Goal: Transaction & Acquisition: Purchase product/service

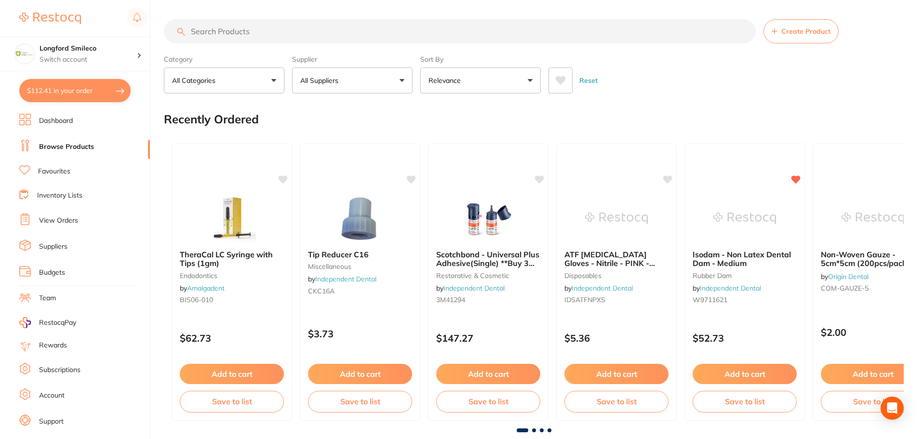
click at [65, 88] on button "$112.41 in your order" at bounding box center [74, 90] width 111 height 23
checkbox input "true"
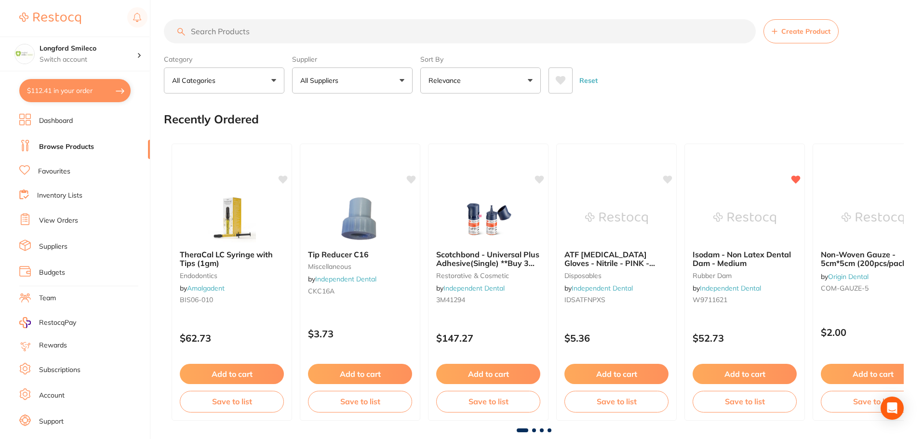
checkbox input "true"
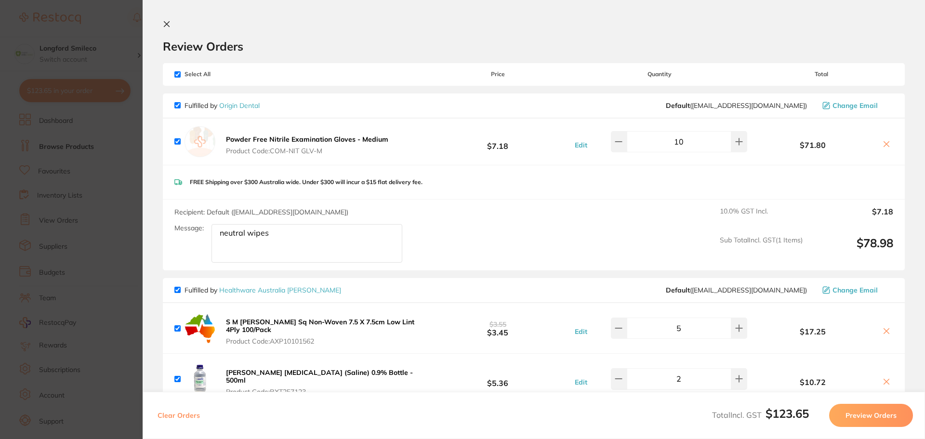
click at [128, 40] on section "Update RRP Set your pre negotiated price for this item. Item Agreed RRP (excl. …" at bounding box center [462, 219] width 925 height 439
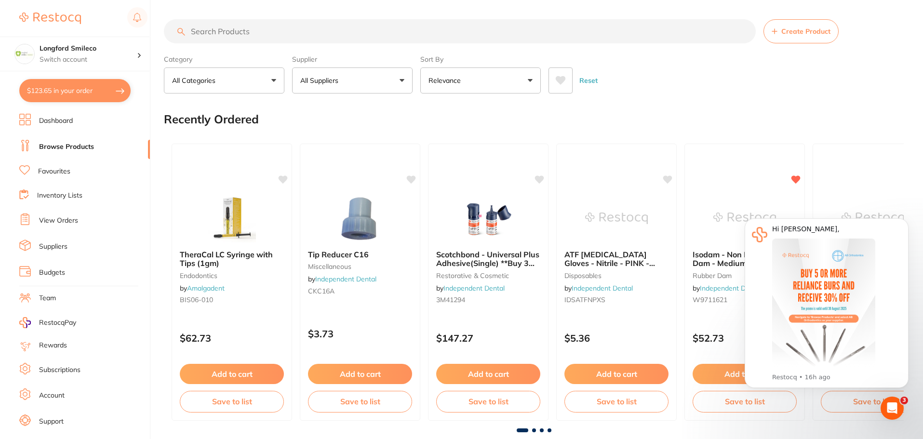
click at [299, 104] on div "Recently Ordered" at bounding box center [534, 119] width 740 height 32
click at [906, 220] on icon "Dismiss notification" at bounding box center [905, 220] width 5 height 5
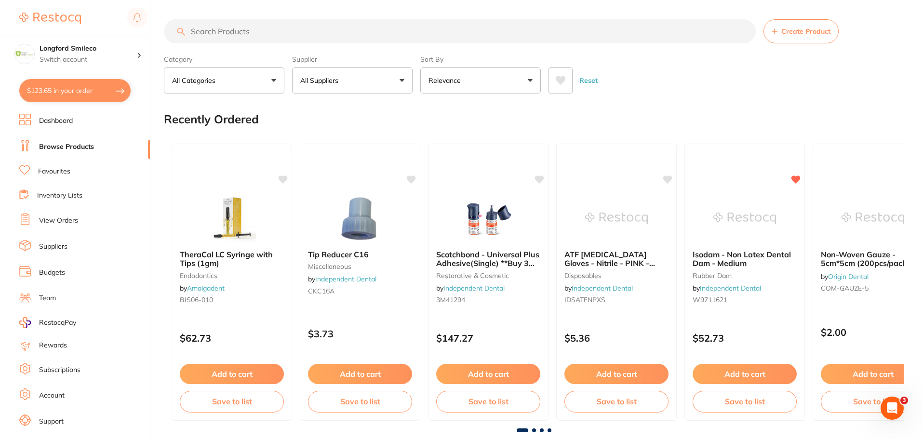
click at [53, 217] on link "View Orders" at bounding box center [58, 221] width 39 height 10
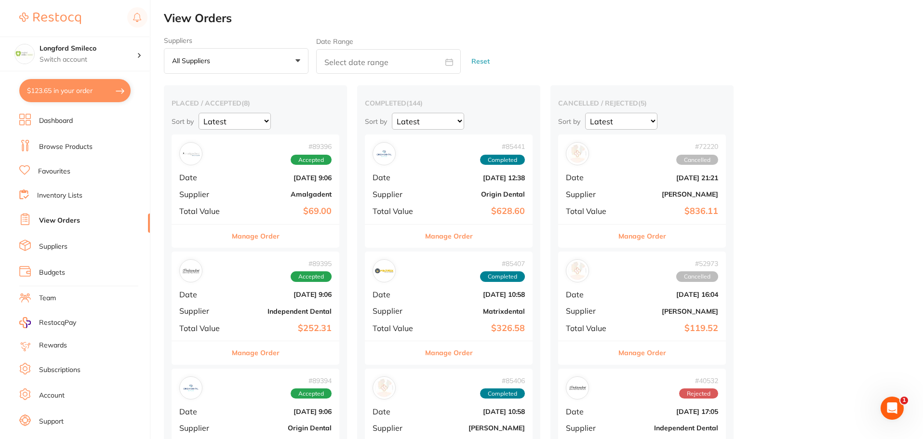
click at [78, 150] on link "Browse Products" at bounding box center [65, 147] width 53 height 10
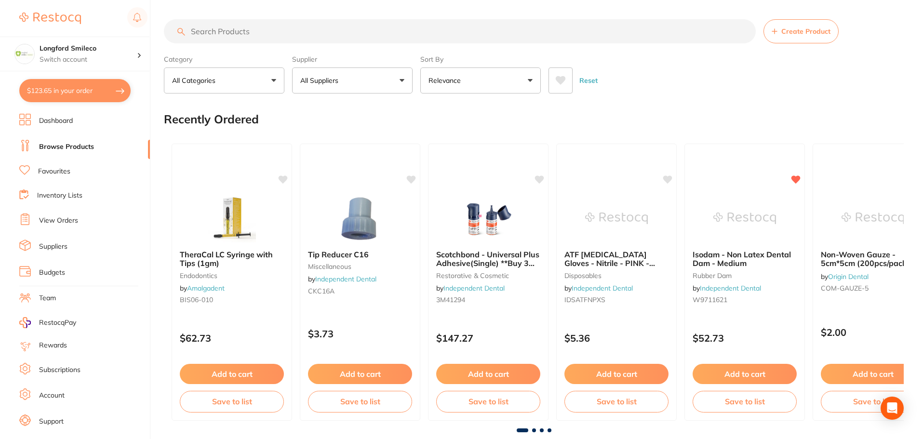
click at [217, 31] on input "search" at bounding box center [460, 31] width 592 height 24
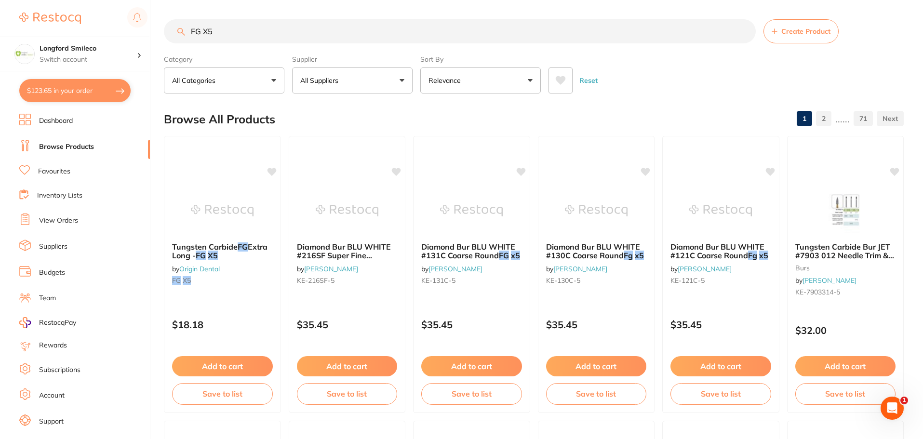
type input "FG X5"
click at [307, 86] on button "All Suppliers" at bounding box center [352, 80] width 120 height 26
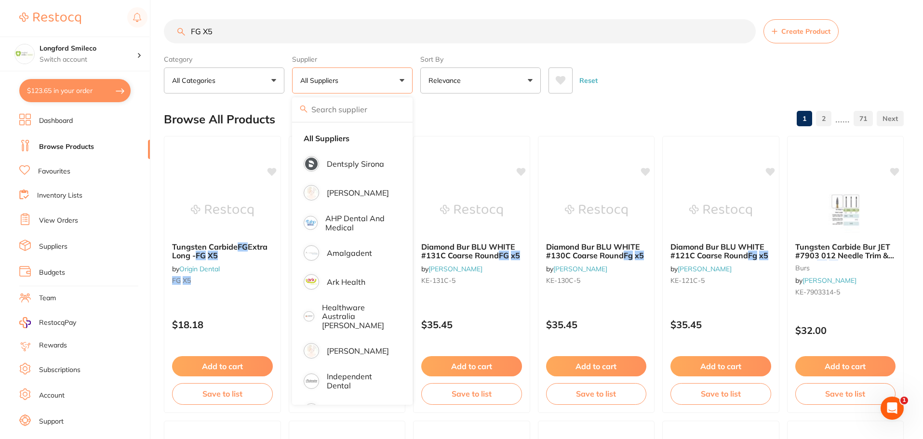
scroll to position [289, 0]
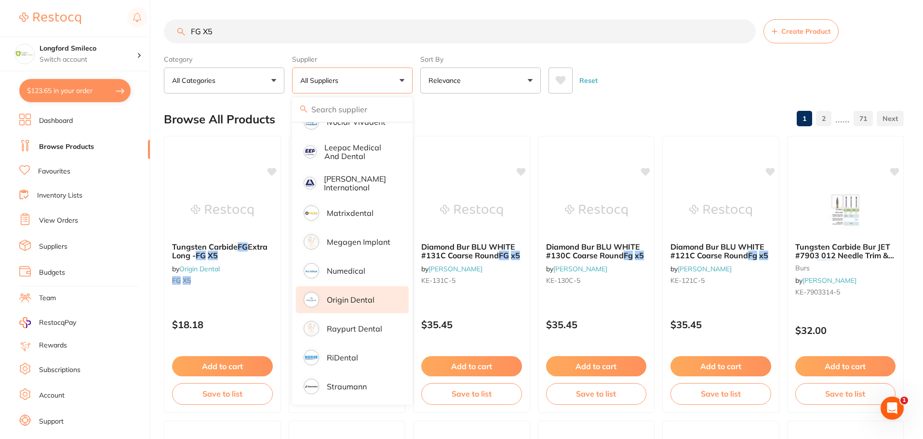
click at [354, 296] on p "Origin Dental" at bounding box center [351, 299] width 48 height 9
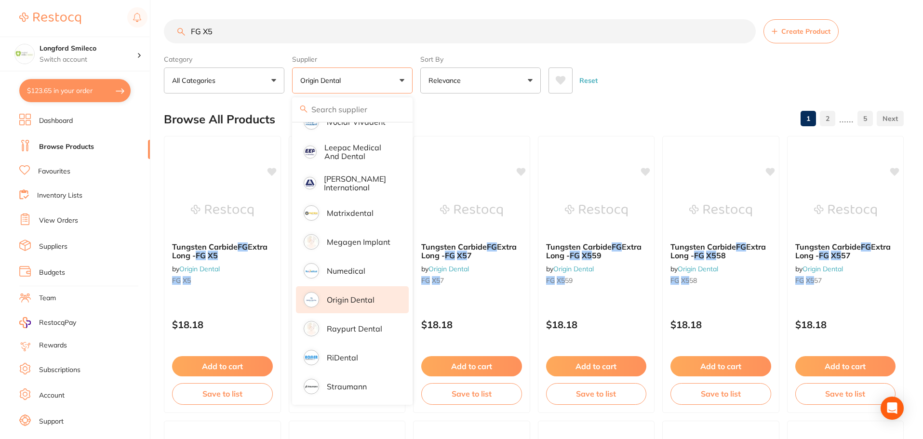
click at [489, 118] on div "Browse All Products 1 2 ...... 5" at bounding box center [534, 119] width 740 height 32
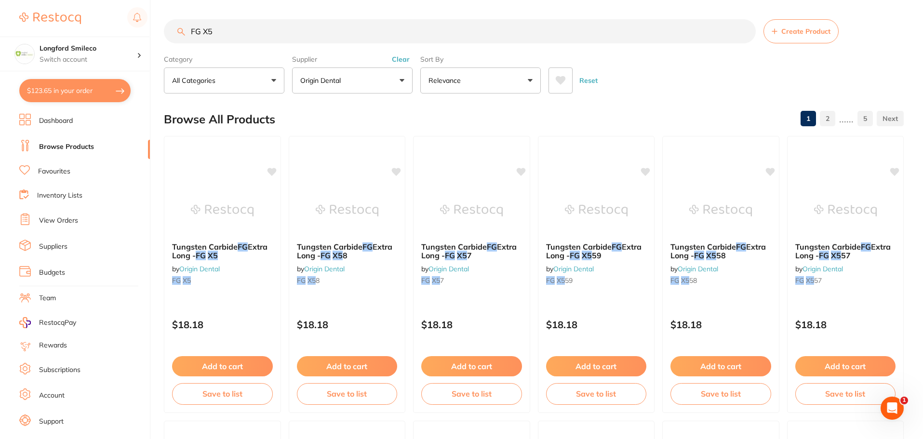
scroll to position [0, 0]
click at [257, 365] on button "Add to cart" at bounding box center [223, 367] width 102 height 21
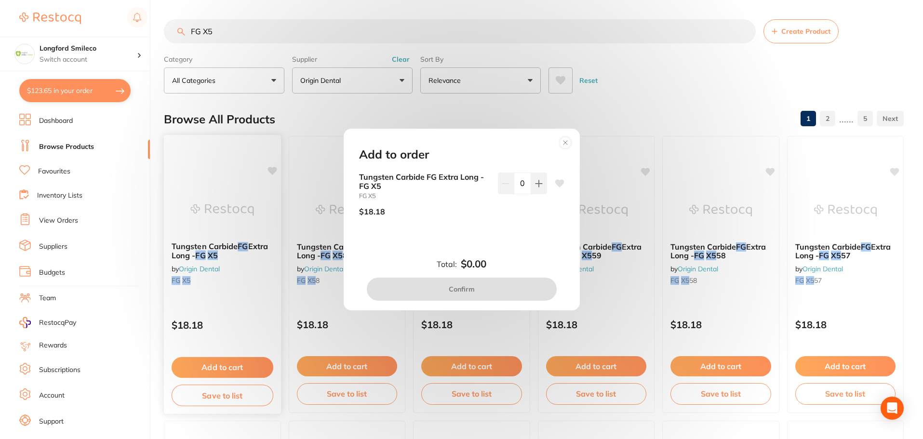
click at [257, 365] on div "Add to order Tungsten Carbide FG Extra Long - FG X5 FG X5 $18.18 0 Total: $0.00…" at bounding box center [461, 219] width 923 height 439
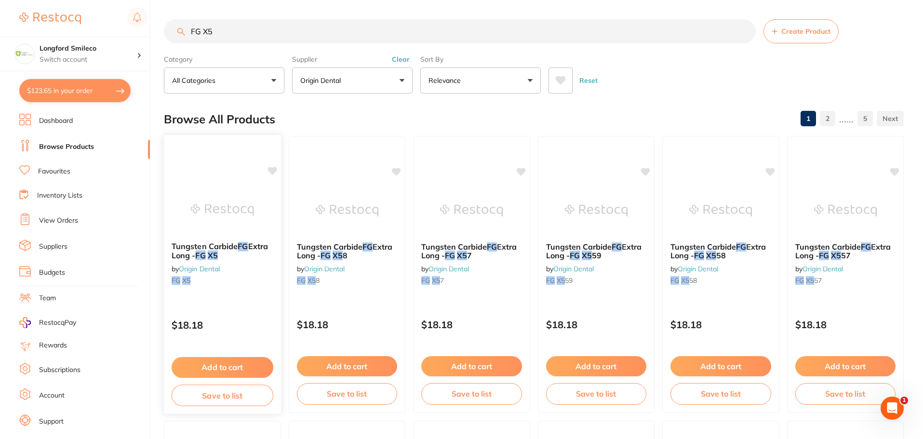
click at [256, 365] on button "Add to cart" at bounding box center [223, 367] width 102 height 21
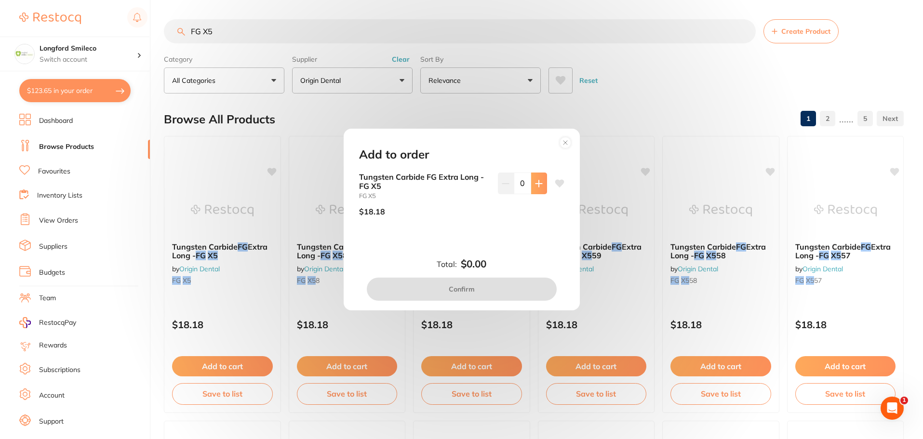
click at [540, 190] on button at bounding box center [539, 183] width 16 height 21
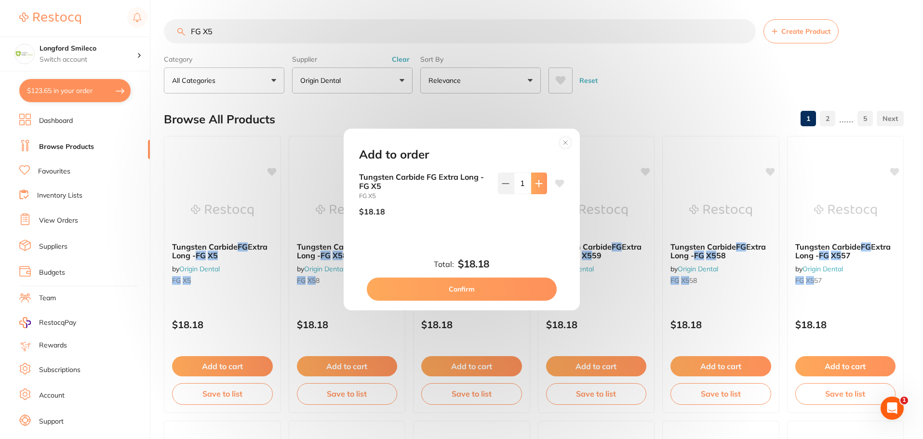
click at [540, 190] on button at bounding box center [539, 183] width 16 height 21
type input "2"
click at [482, 290] on button "Confirm" at bounding box center [462, 289] width 190 height 23
checkbox input "false"
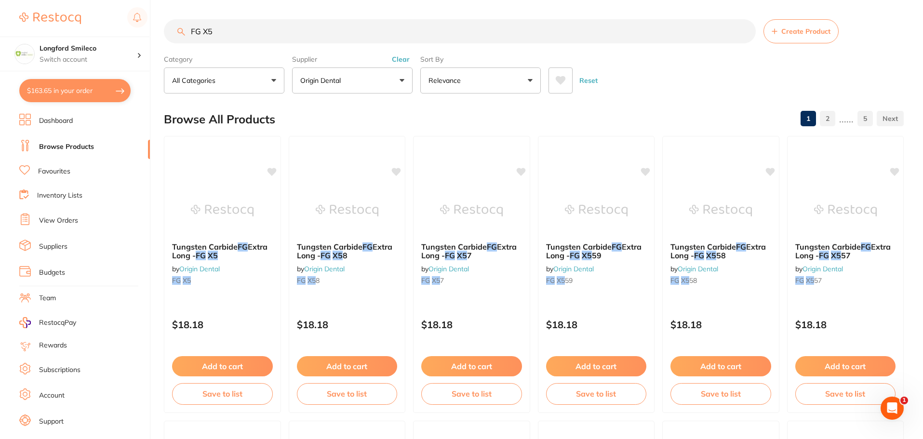
click at [243, 31] on input "FG X5" at bounding box center [460, 31] width 592 height 24
type input "FG X6"
click at [234, 355] on div "Add to cart Save to list" at bounding box center [222, 381] width 117 height 65
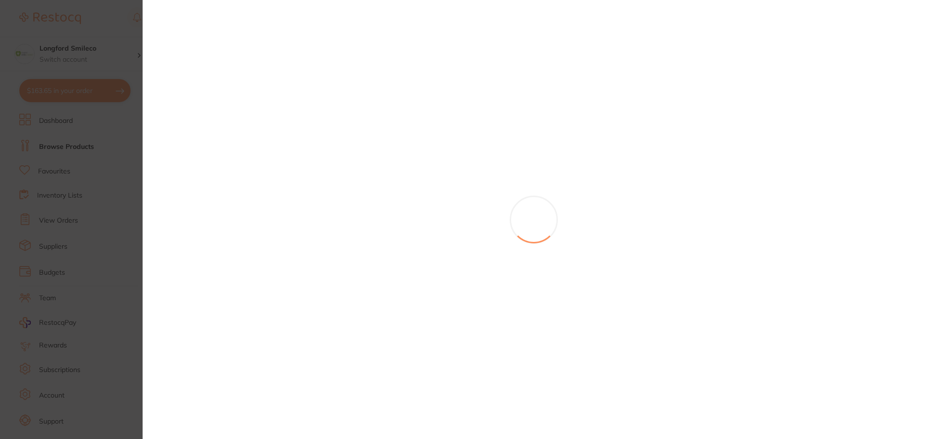
click at [242, 376] on section at bounding box center [462, 219] width 925 height 439
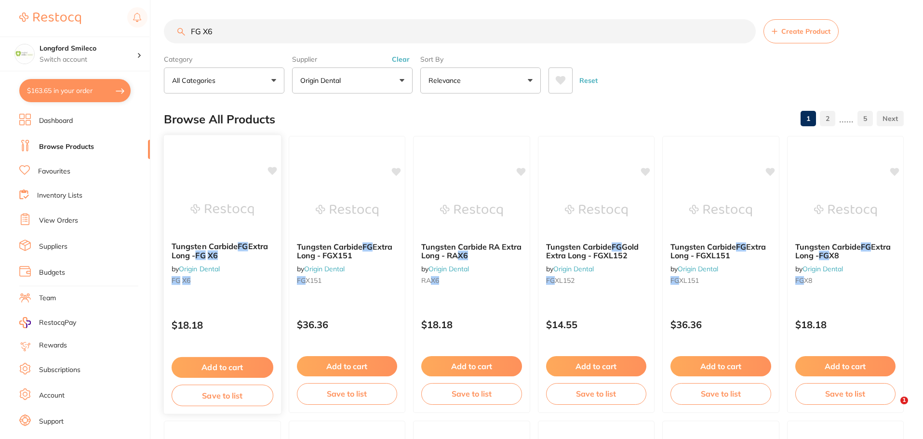
click at [251, 374] on button "Add to cart" at bounding box center [223, 367] width 102 height 21
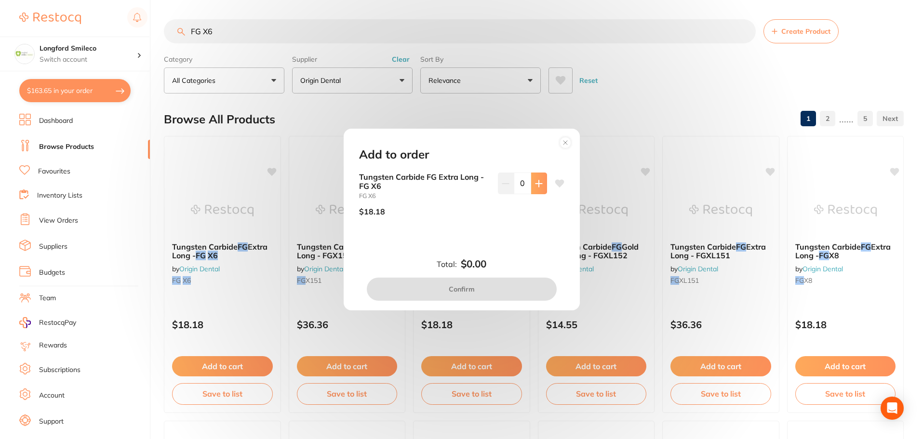
click at [539, 185] on icon at bounding box center [539, 184] width 8 height 8
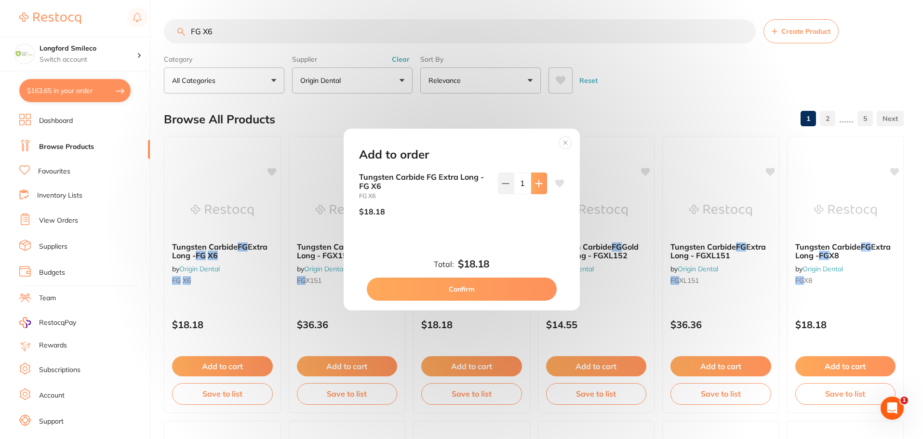
click at [539, 185] on icon at bounding box center [539, 184] width 8 height 8
type input "2"
click at [472, 293] on button "Confirm" at bounding box center [462, 289] width 190 height 23
